Goal: Check status: Check status

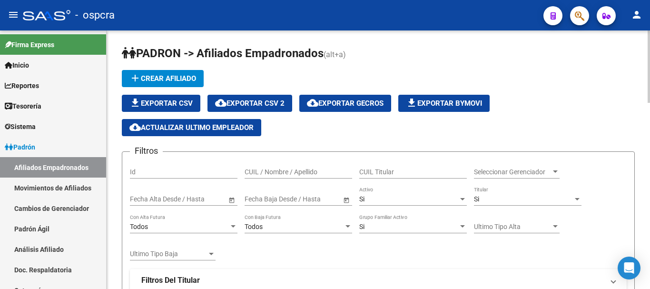
scroll to position [48, 0]
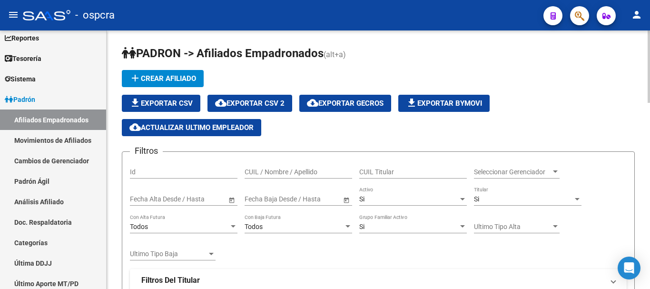
click at [285, 177] on div "CUIL / Nombre / Apellido" at bounding box center [299, 168] width 108 height 19
click at [284, 174] on input "CUIL / Nombre / Apellido" at bounding box center [299, 172] width 108 height 8
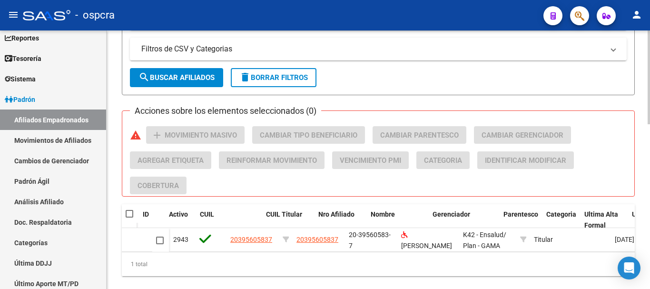
scroll to position [0, 168]
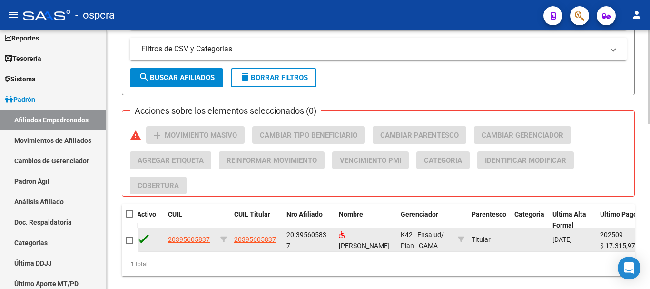
type input "[PERSON_NAME]"
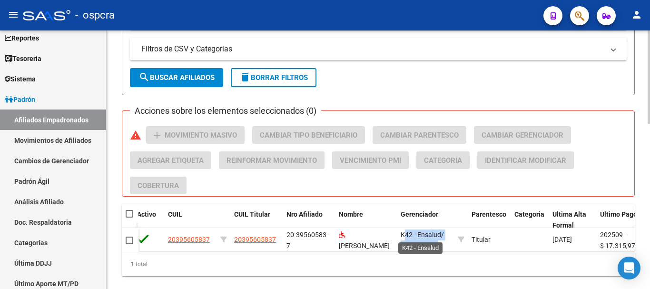
scroll to position [0, 0]
drag, startPoint x: 400, startPoint y: 234, endPoint x: 450, endPoint y: 259, distance: 55.3
click at [450, 259] on div "Etiquetas ID Activo CUIL CUIL Titular Nro Afiliado Nombre Gerenciador Parentesc…" at bounding box center [378, 240] width 513 height 72
click at [450, 259] on div "1 total" at bounding box center [378, 264] width 513 height 24
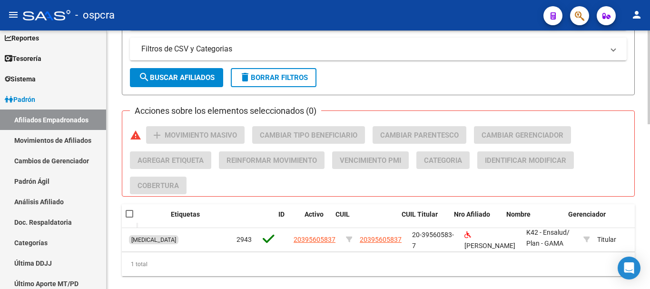
scroll to position [0, 0]
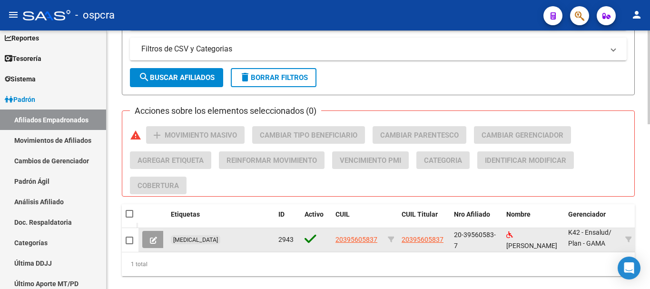
click at [155, 237] on icon at bounding box center [153, 240] width 7 height 7
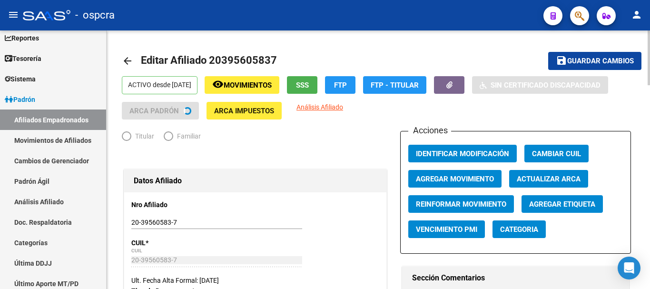
radio input "true"
type input "20-39560583-7"
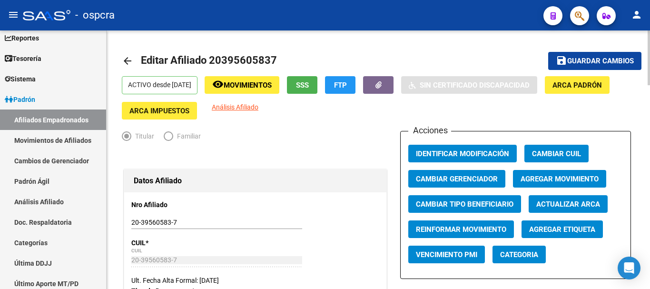
click at [126, 63] on mat-icon "arrow_back" at bounding box center [127, 60] width 11 height 11
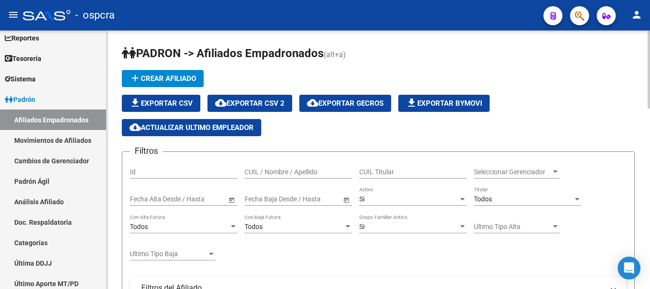
click at [302, 170] on input "CUIL / Nombre / Apellido" at bounding box center [299, 172] width 108 height 8
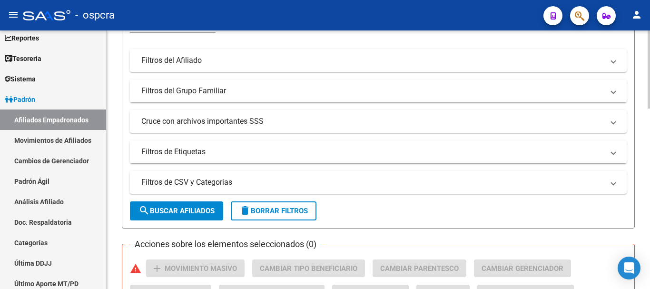
scroll to position [238, 0]
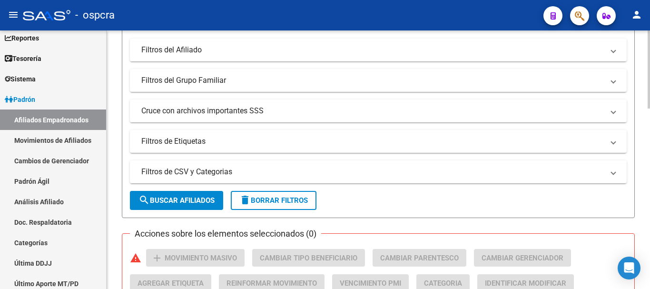
type input "luzz"
click at [198, 205] on button "search Buscar Afiliados" at bounding box center [176, 200] width 93 height 19
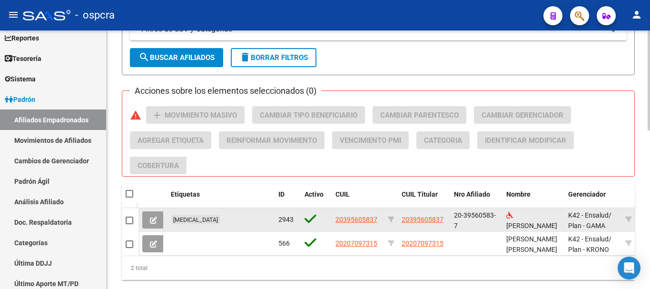
scroll to position [409, 0]
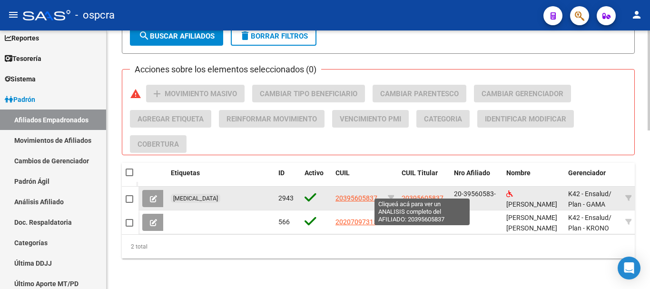
click at [421, 194] on span "20395605837" at bounding box center [423, 198] width 42 height 8
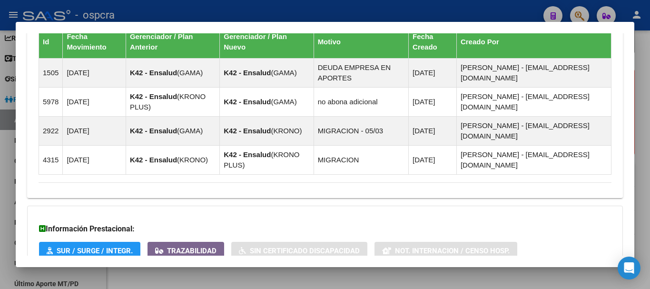
scroll to position [651, 0]
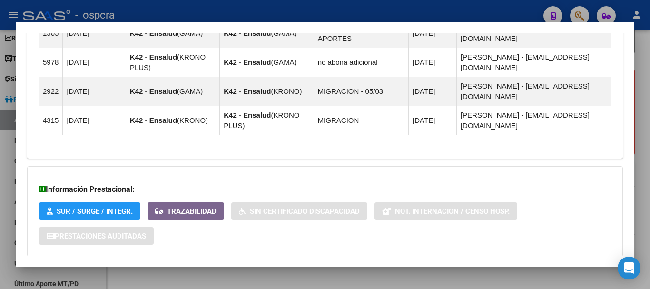
click at [188, 264] on mat-expansion-panel-header "Aportes y Contribuciones del Afiliado: 20395605837" at bounding box center [325, 275] width 596 height 23
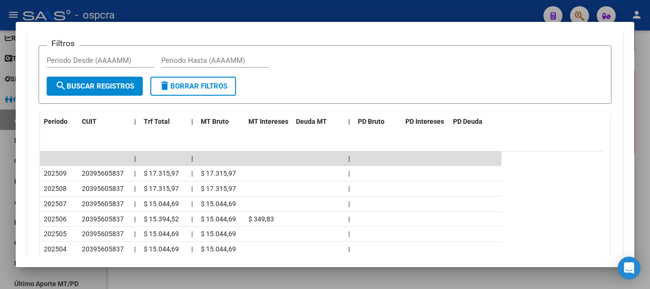
scroll to position [1040, 0]
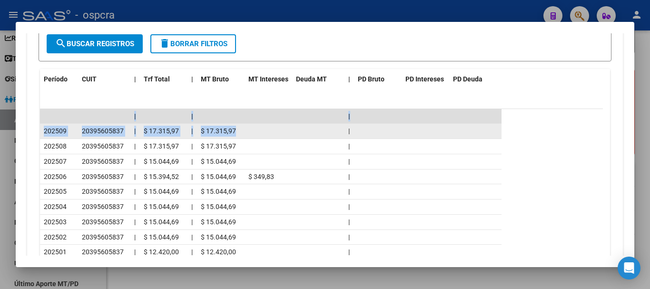
drag, startPoint x: 135, startPoint y: 75, endPoint x: 286, endPoint y: 84, distance: 151.1
click at [286, 84] on div "cloud_download Exportar CSV Devengado MT/PD Transferencias ARCA Filtros Período…" at bounding box center [325, 119] width 596 height 397
click at [286, 124] on datatable-body-cell at bounding box center [269, 131] width 48 height 15
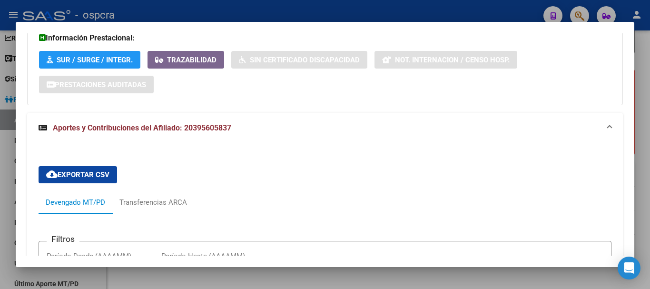
scroll to position [945, 0]
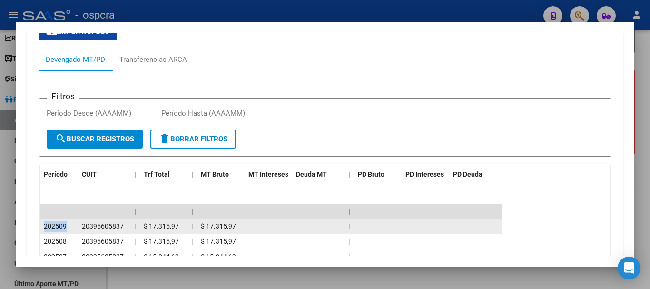
drag, startPoint x: 45, startPoint y: 173, endPoint x: 68, endPoint y: 173, distance: 23.3
click at [68, 219] on datatable-body-cell "202509" at bounding box center [59, 226] width 38 height 15
